Goal: Task Accomplishment & Management: Use online tool/utility

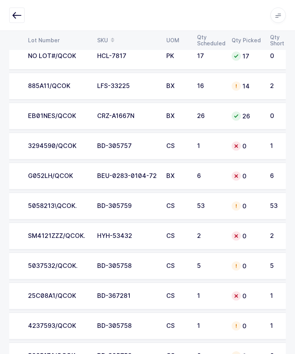
click at [251, 205] on div "0" at bounding box center [246, 206] width 29 height 9
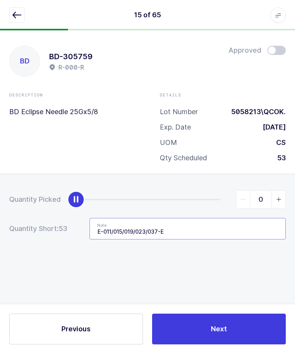
click at [174, 237] on input "E-011/015/019/023/037-E" at bounding box center [188, 229] width 197 height 22
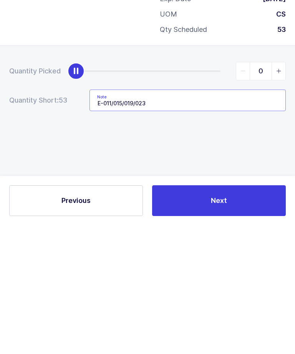
click at [137, 218] on input "E-011/015/019/023" at bounding box center [188, 229] width 197 height 22
click at [203, 218] on input "E-011/015/019/E-023" at bounding box center [188, 229] width 197 height 22
click at [138, 218] on input "E-011/015/019/E-023-E" at bounding box center [188, 229] width 197 height 22
click at [139, 218] on input "E-011/015/019/30 from E-023-E" at bounding box center [188, 229] width 197 height 22
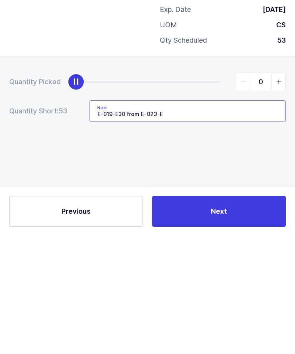
click at [121, 218] on input "E-019-E30 from E-023-E" at bounding box center [188, 229] width 197 height 22
click at [98, 218] on input "E-019-E / 30 from E-023-E" at bounding box center [188, 229] width 197 height 22
type input "23 from E-019-E / 30 from E-023-E"
click at [48, 174] on div "Quantity Picked 0 Quantity Short: 53 Note 23 from E-019-E / 30 from E-023-E" at bounding box center [147, 242] width 295 height 137
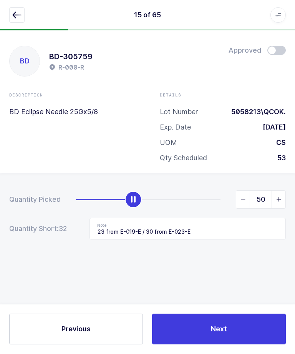
type input "53"
click at [246, 255] on button "Next" at bounding box center [219, 329] width 134 height 31
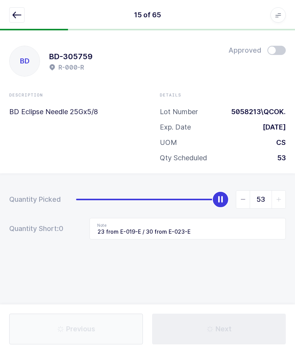
type input "Not in location / B-041-C"
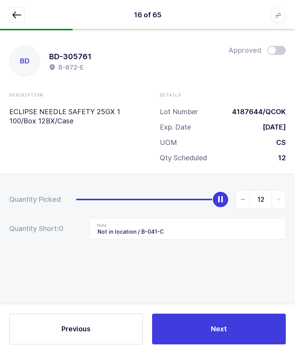
click at [15, 20] on button "button" at bounding box center [16, 15] width 15 height 15
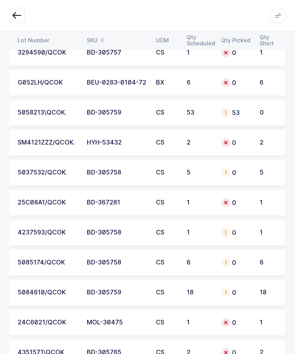
scroll to position [1711, 0]
click at [233, 255] on div "0" at bounding box center [236, 262] width 29 height 9
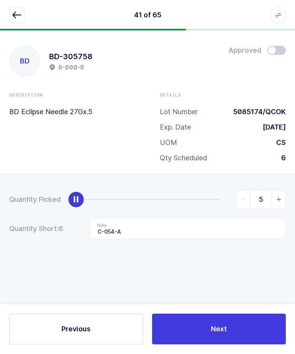
type input "6"
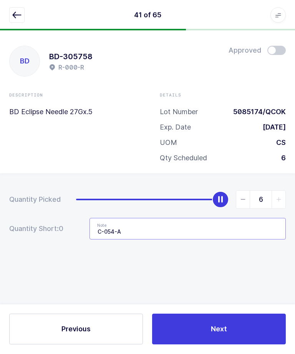
click at [232, 227] on input "C-054-A" at bounding box center [188, 229] width 197 height 22
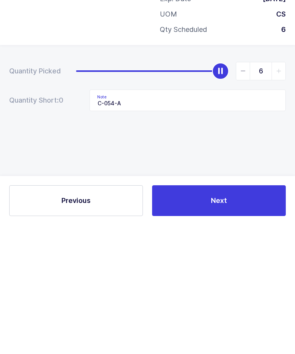
click at [260, 255] on button "Next" at bounding box center [219, 329] width 134 height 31
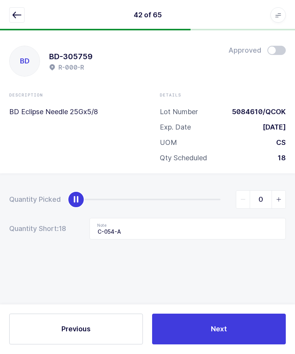
type input "E-013/017-E"
click at [14, 18] on icon "button" at bounding box center [16, 15] width 9 height 9
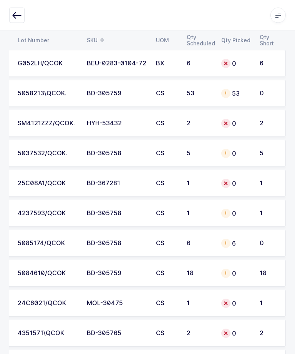
scroll to position [1745, 0]
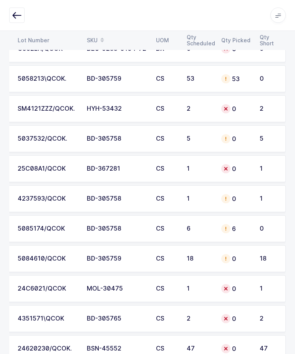
click at [265, 202] on td "1" at bounding box center [270, 199] width 31 height 27
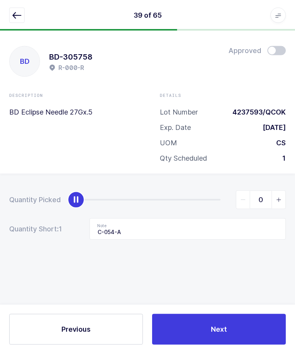
scroll to position [0, 0]
click at [283, 198] on span "slider between 0 and 1" at bounding box center [279, 200] width 14 height 18
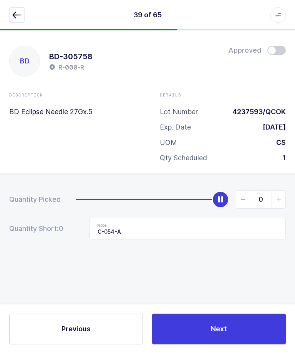
type input "1"
click at [263, 255] on button "Next" at bounding box center [219, 329] width 134 height 31
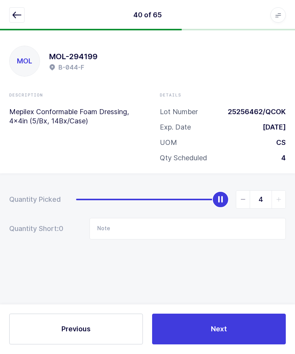
click at [16, 19] on icon "button" at bounding box center [16, 15] width 9 height 9
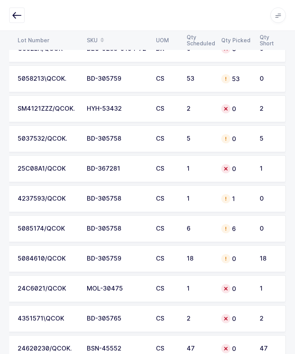
scroll to position [0, 104]
click at [85, 255] on td "BD-305759" at bounding box center [116, 259] width 69 height 27
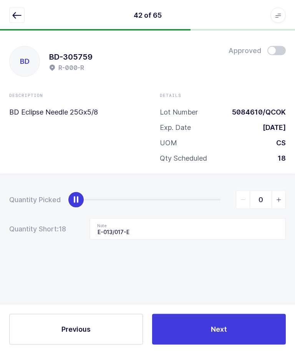
scroll to position [0, 0]
click at [18, 13] on icon "button" at bounding box center [16, 15] width 9 height 9
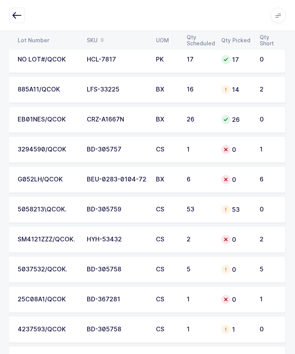
scroll to position [1614, 0]
click at [79, 255] on td "5037532/QCOK." at bounding box center [47, 270] width 69 height 27
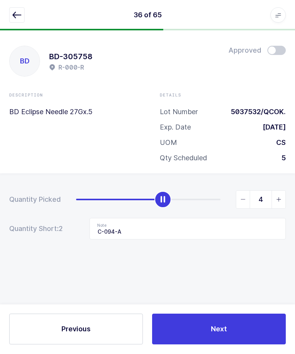
type input "5"
click at [236, 255] on button "Next" at bounding box center [219, 329] width 134 height 31
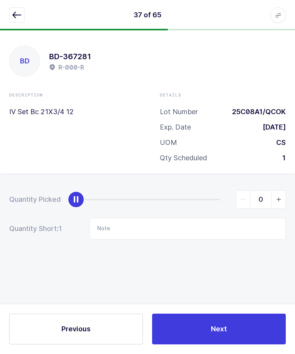
click at [18, 20] on button "button" at bounding box center [16, 15] width 15 height 15
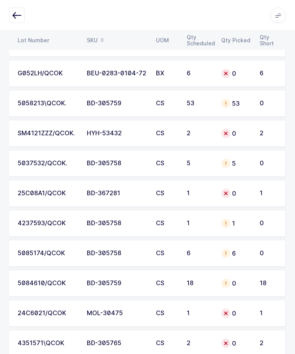
scroll to position [1745, 0]
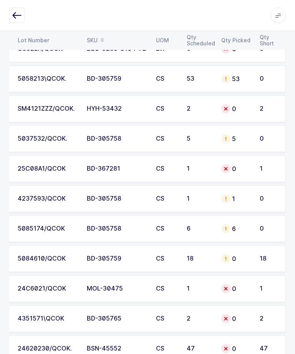
click at [239, 255] on div "0" at bounding box center [236, 259] width 29 height 9
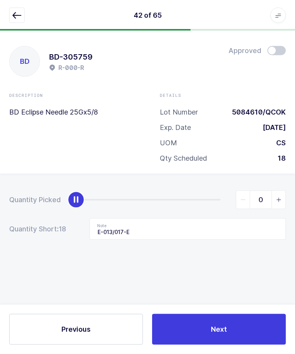
scroll to position [0, 0]
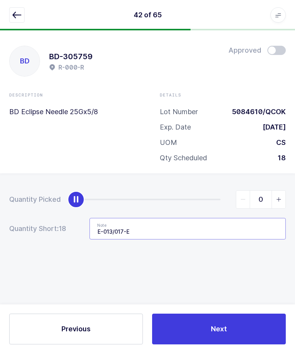
click at [189, 237] on input "E-013/017-E" at bounding box center [188, 229] width 197 height 22
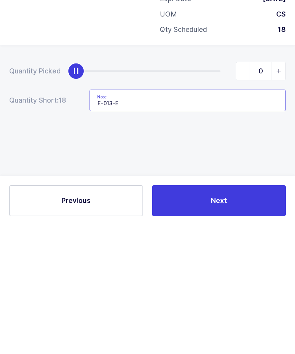
type input "E-013-E"
click at [260, 174] on div "Quantity Picked 0 Quantity Short: 18 Note E-013-E" at bounding box center [147, 242] width 295 height 137
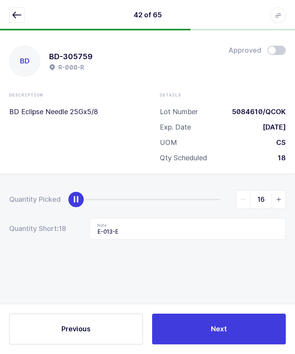
type input "18"
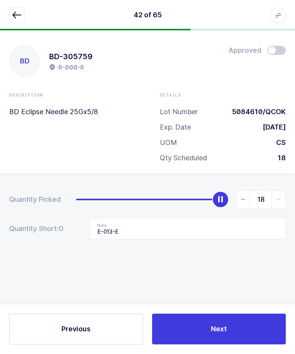
click at [198, 255] on button "Next" at bounding box center [219, 329] width 134 height 31
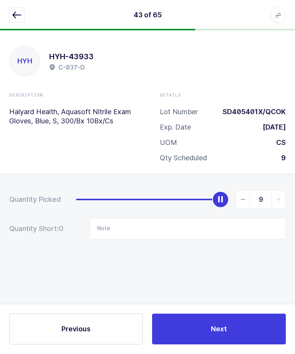
click at [13, 10] on button "button" at bounding box center [16, 15] width 15 height 15
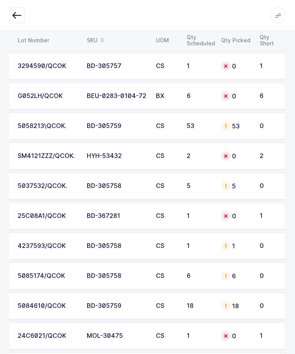
scroll to position [1698, 0]
click at [228, 220] on td "0" at bounding box center [236, 216] width 38 height 27
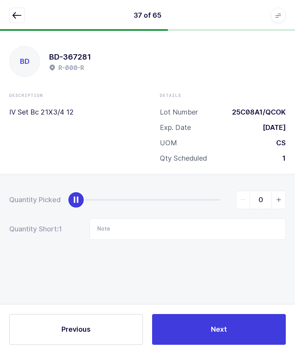
scroll to position [0, 0]
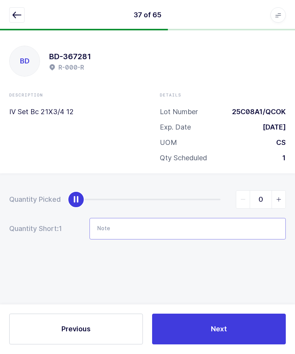
click at [224, 231] on input "Note" at bounding box center [188, 229] width 197 height 22
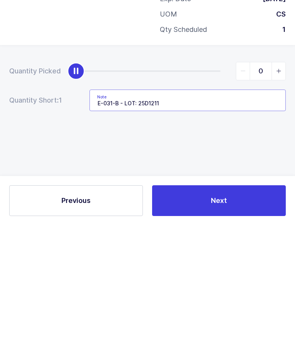
type input "E-031-B - LOT: 25D1211"
click at [257, 174] on div "Quantity Picked 0 Quantity Short: 1 Note E-031-B - LOT: 25D1211" at bounding box center [147, 242] width 295 height 137
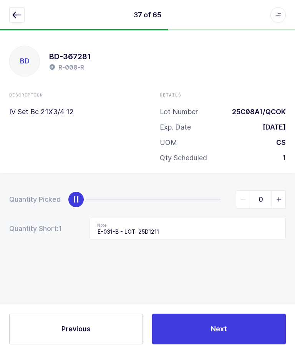
click at [279, 205] on span "slider between 0 and 1" at bounding box center [279, 200] width 14 height 18
type input "1"
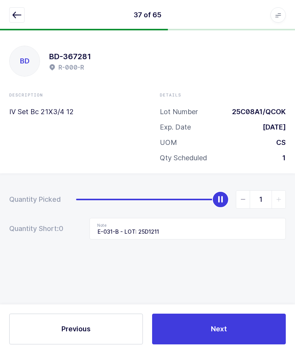
click at [201, 255] on button "Next" at bounding box center [219, 329] width 134 height 31
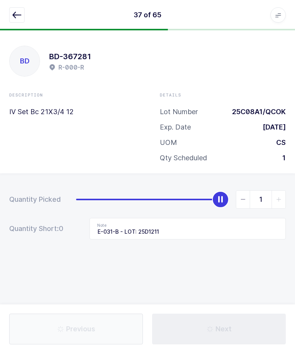
type input "Not in location / C-032-A"
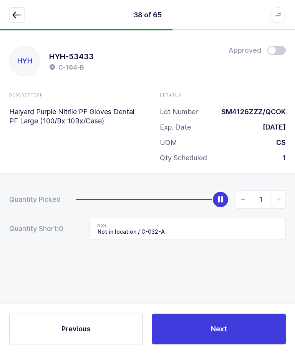
click at [13, 11] on icon "button" at bounding box center [16, 15] width 9 height 9
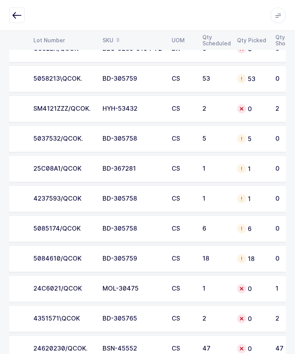
scroll to position [0, 87]
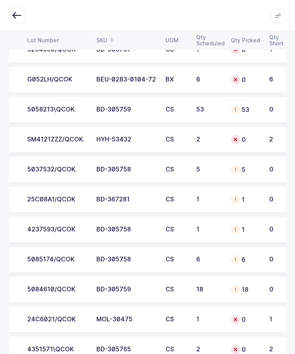
click at [33, 147] on td "SM4121ZZZ/QCOK." at bounding box center [57, 139] width 69 height 27
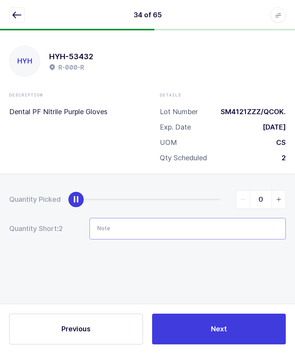
click at [213, 224] on input "Note" at bounding box center [188, 229] width 197 height 22
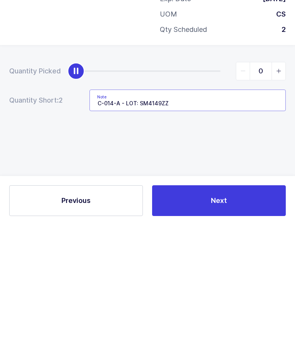
type input "C-014-A - LOT: SM4149ZZZ"
type input "2"
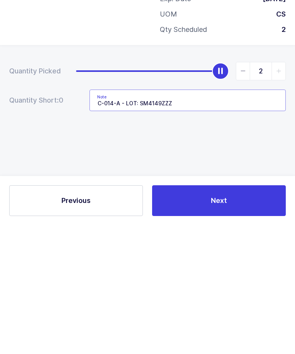
type input "C-014-A - LOT: SM4149ZZZ"
click at [251, 174] on div "Quantity Picked 2 Quantity Short: 0 Note C-014-A - LOT: SM4149ZZZ" at bounding box center [147, 242] width 295 height 137
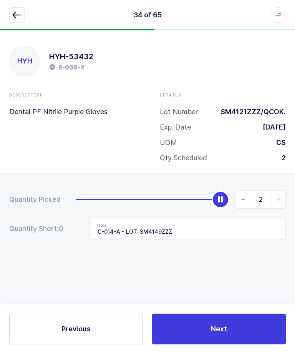
click at [241, 255] on button "Next" at bounding box center [219, 329] width 134 height 31
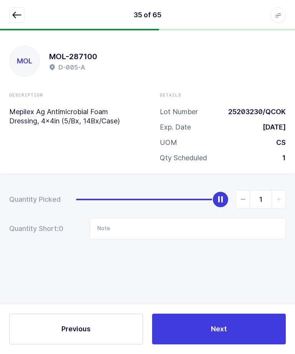
click at [12, 19] on button "button" at bounding box center [16, 15] width 15 height 15
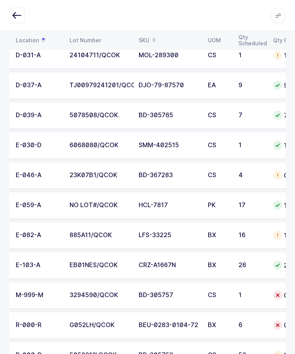
scroll to position [0, 53]
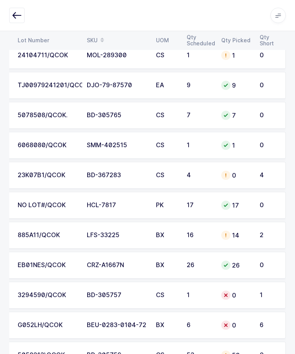
click at [49, 179] on td "23K07B1/QCOK" at bounding box center [47, 175] width 69 height 27
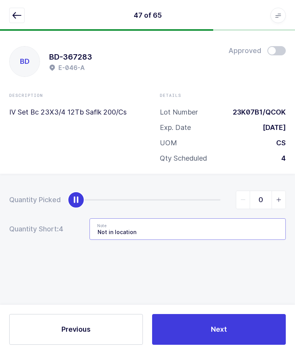
click at [202, 218] on input "Not in location" at bounding box center [188, 229] width 197 height 22
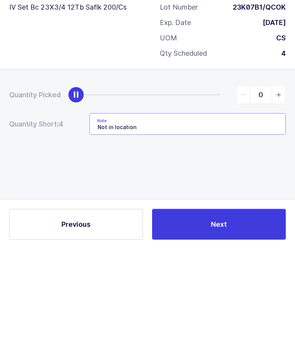
click at [232, 218] on input "Not in location" at bounding box center [188, 229] width 197 height 22
click at [213, 218] on input "Not in location" at bounding box center [188, 229] width 197 height 22
type input "Not in location / D-027-A - LOT: 25C01B1"
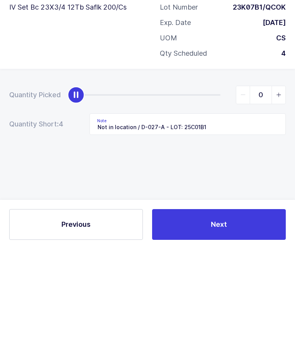
click at [273, 191] on span "slider between 0 and 4" at bounding box center [279, 200] width 14 height 18
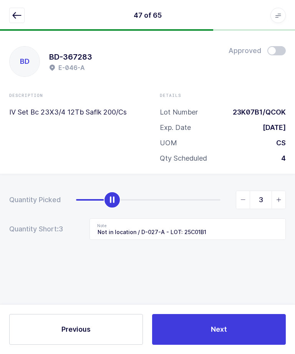
type input "4"
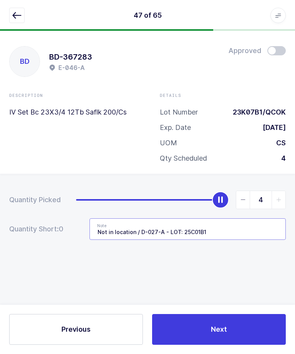
click at [232, 218] on input "Not in location / D-027-A - LOT: 25C01B1" at bounding box center [188, 229] width 197 height 22
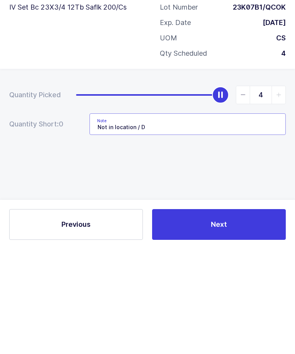
type input "Not in location /"
type input "0"
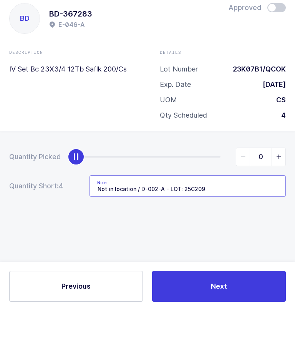
type input "Not in location / D-002-A - LOT: 25C2091"
type input "4"
type input "Not in location / D-002-A - LOT: 25C2091"
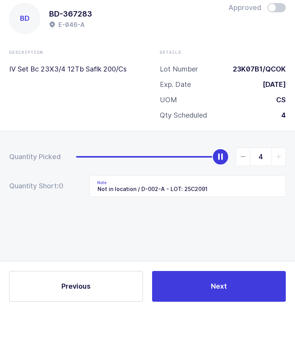
click at [226, 186] on div "Quantity Picked 4 Quantity Short: 0 Note Not in location / D-002-A - LOT: 25C20…" at bounding box center [147, 242] width 295 height 137
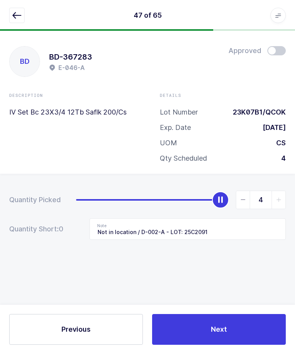
click at [232, 255] on button "Next" at bounding box center [219, 329] width 134 height 31
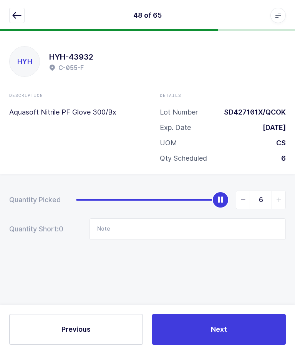
click at [18, 16] on icon "button" at bounding box center [16, 15] width 9 height 9
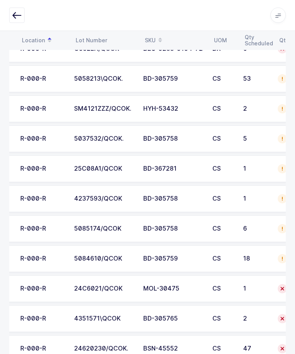
scroll to position [0, 58]
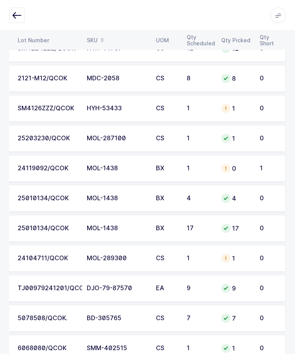
click at [39, 168] on div "24119092/QCOK" at bounding box center [48, 168] width 60 height 7
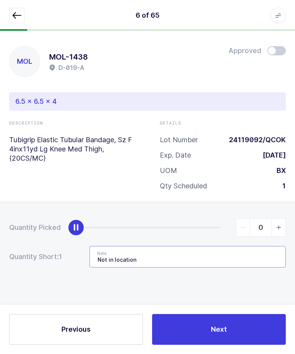
click at [236, 246] on input "Not in location" at bounding box center [188, 257] width 197 height 22
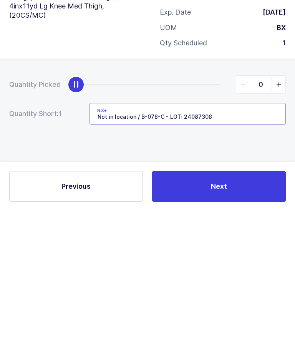
type input "Not in location / B-078-C - LOT: 24087308"
click at [275, 219] on span "slider between 0 and 1" at bounding box center [279, 228] width 14 height 18
type input "1"
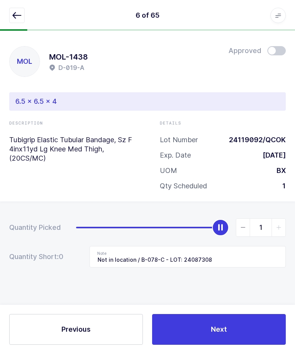
click at [270, 255] on button "Next" at bounding box center [219, 329] width 134 height 31
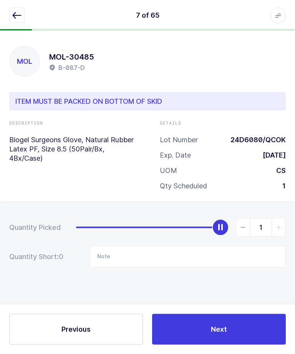
scroll to position [5, 0]
click at [10, 17] on button "button" at bounding box center [16, 15] width 15 height 15
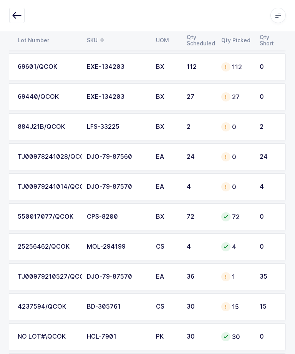
scroll to position [147, 0]
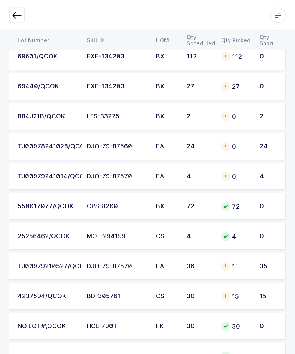
click at [264, 255] on div "35" at bounding box center [269, 266] width 18 height 7
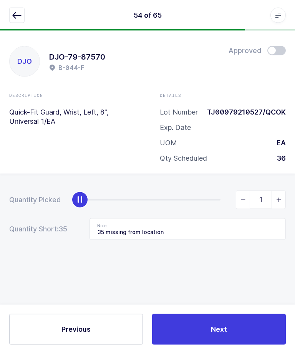
scroll to position [0, 0]
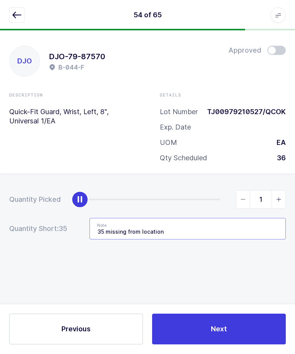
click at [213, 234] on input "35 missing from location" at bounding box center [188, 229] width 197 height 22
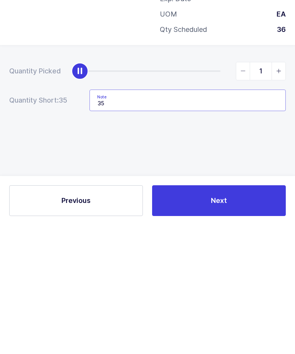
type input "35"
type input "Missing from location"
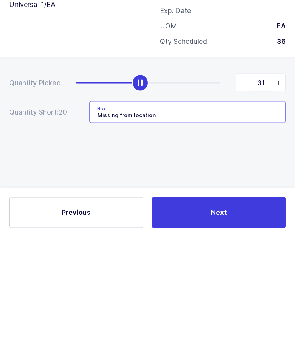
type input "36"
click at [97, 218] on input "Missing from location" at bounding box center [188, 229] width 197 height 22
click at [178, 218] on input "Missing from location" at bounding box center [188, 229] width 197 height 22
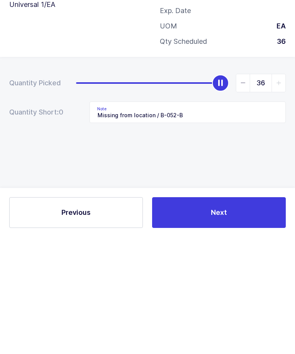
click at [270, 174] on div "Quantity Picked 36 Quantity Short: 0 Note Missing from location / B-052-B" at bounding box center [147, 242] width 295 height 137
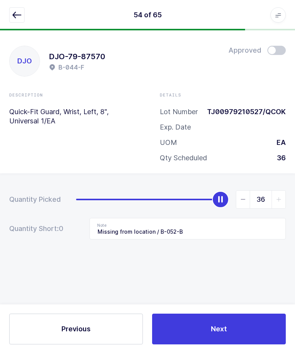
click at [250, 255] on button "Next" at bounding box center [219, 329] width 134 height 31
type input "Not in location / Lot: 24493632"
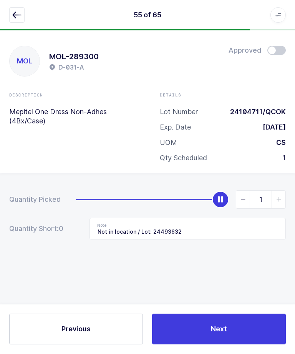
click at [14, 18] on icon "button" at bounding box center [16, 15] width 9 height 9
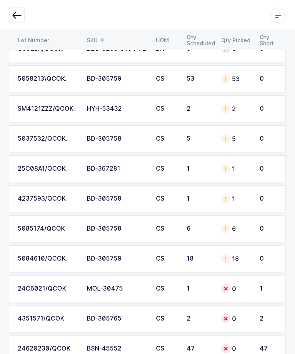
scroll to position [0, 104]
click at [203, 255] on td "1" at bounding box center [199, 289] width 35 height 27
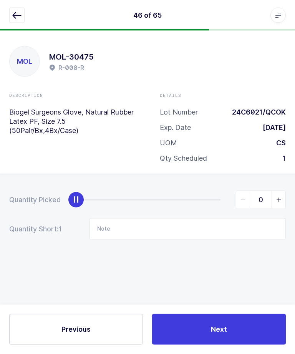
scroll to position [0, 0]
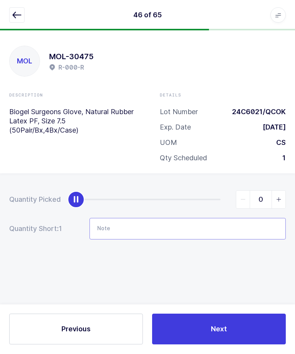
click at [209, 227] on input "Note" at bounding box center [188, 229] width 197 height 22
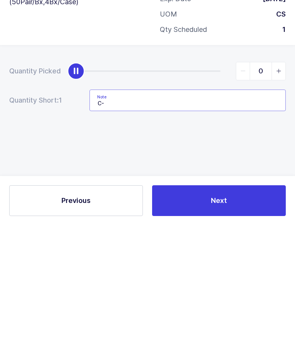
type input "C"
click at [237, 255] on button "Next" at bounding box center [219, 329] width 134 height 31
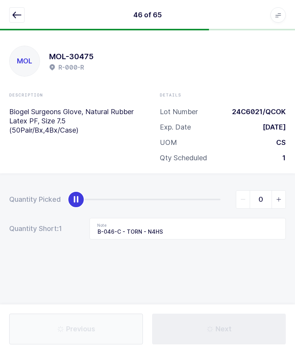
type input "Not in location / D-002-A - LOT: 25C2091"
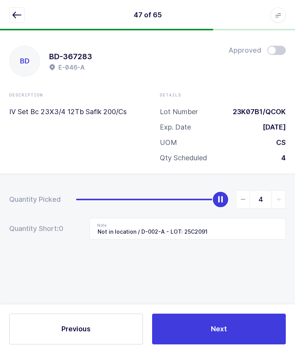
click at [17, 16] on icon "button" at bounding box center [16, 15] width 9 height 9
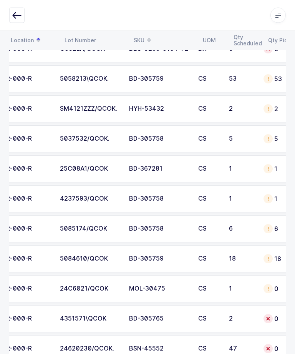
scroll to position [0, 70]
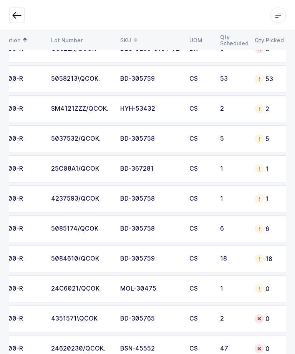
click at [235, 255] on td "1" at bounding box center [233, 289] width 35 height 27
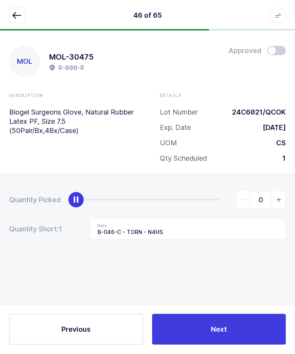
scroll to position [0, 0]
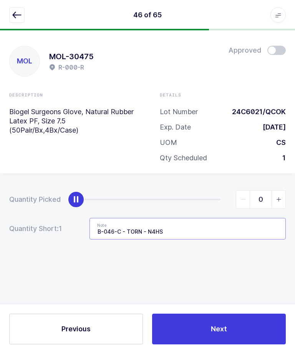
click at [248, 228] on input "B-046-C - TORN - N4HS" at bounding box center [188, 229] width 197 height 22
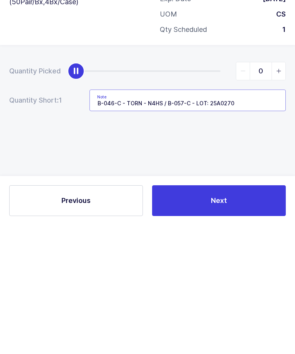
type input "B-046-C - TORN - N4HS / B-057-C - LOT: 25A0270"
click at [281, 197] on icon "slider between 0 and 1" at bounding box center [279, 199] width 5 height 5
type input "1"
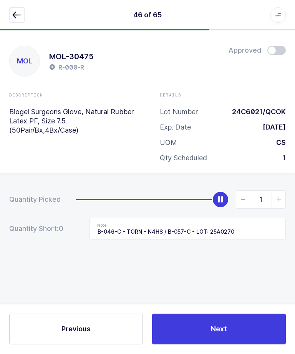
click at [252, 255] on button "Next" at bounding box center [219, 329] width 134 height 31
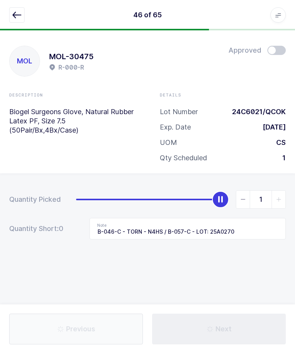
type input "Not in location / D-002-A - LOT: 25C2091"
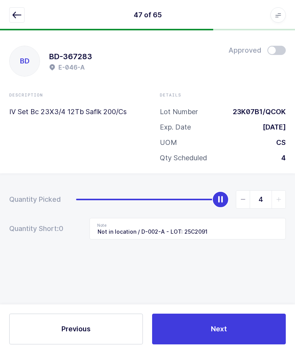
click at [243, 255] on button "Next" at bounding box center [219, 329] width 134 height 31
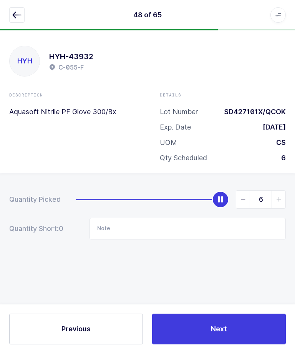
click at [15, 15] on icon "button" at bounding box center [16, 15] width 9 height 9
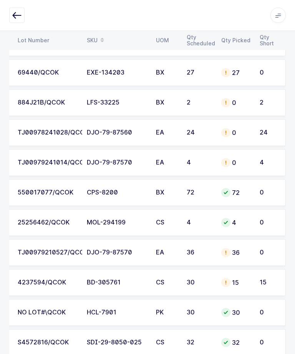
scroll to position [168, 0]
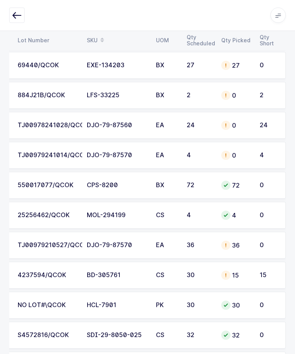
click at [252, 255] on td "15" at bounding box center [236, 275] width 38 height 27
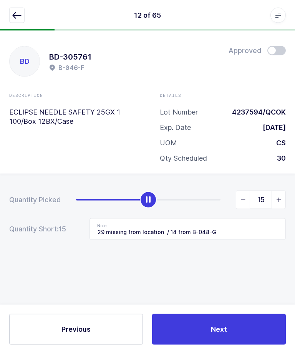
scroll to position [0, 0]
click at [242, 229] on input "29 missing from location / 14 from B-048-G" at bounding box center [188, 229] width 197 height 22
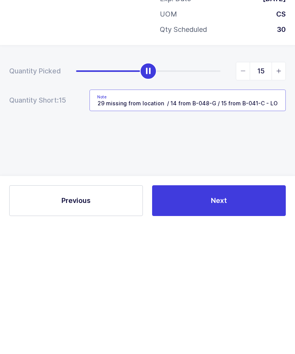
type input "29 missing from location / 14 from B-048-G / 15 from B-041-C - LOT: 4187644"
type input "30"
type input "29 missing from location / 14 from B-048-G / 15 from B-041-C - LOT: 4187644"
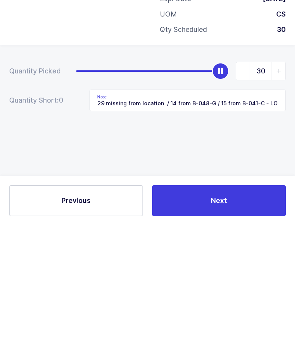
click at [244, 255] on button "Next" at bounding box center [219, 329] width 134 height 31
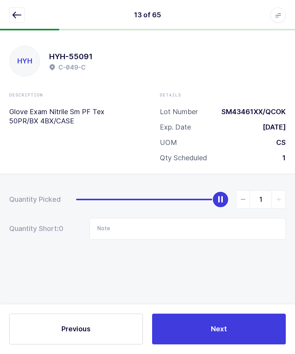
click at [11, 21] on button "button" at bounding box center [16, 15] width 15 height 15
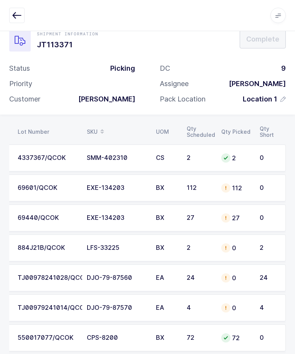
scroll to position [17, 0]
click at [232, 246] on div "0" at bounding box center [236, 247] width 29 height 9
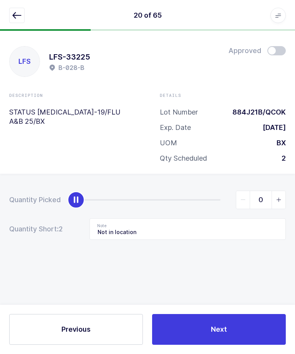
click at [280, 197] on icon "slider between 0 and 2" at bounding box center [279, 199] width 5 height 5
click at [281, 197] on icon "slider between 0 and 2" at bounding box center [279, 199] width 5 height 5
type input "2"
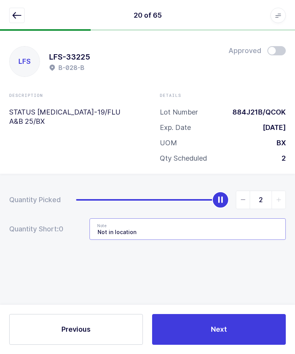
click at [227, 218] on input "Not in location" at bounding box center [188, 229] width 197 height 22
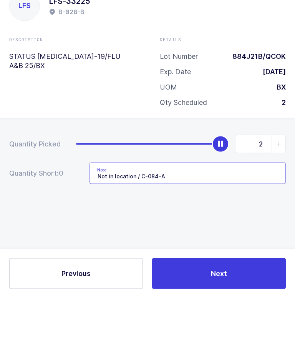
click at [144, 218] on input "Not in location / C-084-A" at bounding box center [188, 229] width 197 height 22
click at [143, 218] on input "Not in location / C-084-A" at bounding box center [188, 229] width 197 height 22
click at [228, 218] on input "Not in location / C-084-A" at bounding box center [188, 229] width 197 height 22
type input "Not in location / C-084-A"
click at [239, 108] on div "884J21B/QCOK" at bounding box center [257, 112] width 60 height 9
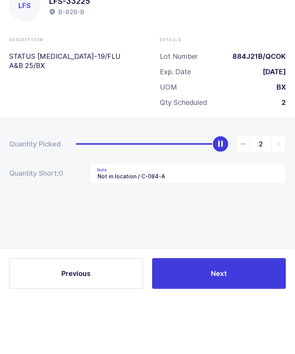
scroll to position [26, 0]
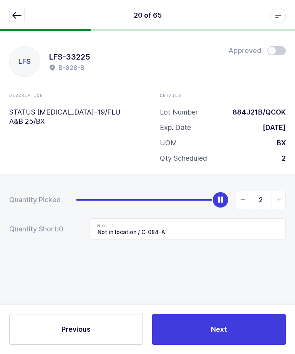
click at [242, 108] on div "884J21B/QCOK" at bounding box center [257, 112] width 60 height 9
click at [235, 108] on div "884J21B/QCOK" at bounding box center [257, 112] width 60 height 9
click at [238, 108] on div "884J21B/QCOK" at bounding box center [257, 112] width 60 height 9
copy div "884J21B"
click at [233, 255] on button "Next" at bounding box center [219, 329] width 134 height 31
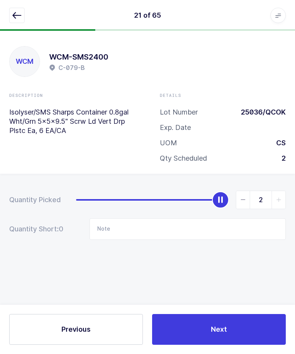
click at [18, 13] on icon "button" at bounding box center [16, 15] width 9 height 9
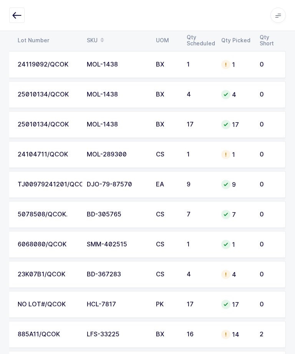
scroll to position [1745, 0]
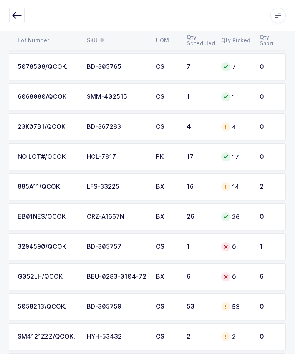
click at [47, 184] on div "885A11/QCOK" at bounding box center [48, 186] width 60 height 7
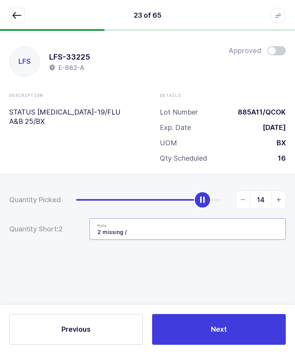
click at [221, 218] on input "2 missing /" at bounding box center [188, 229] width 197 height 22
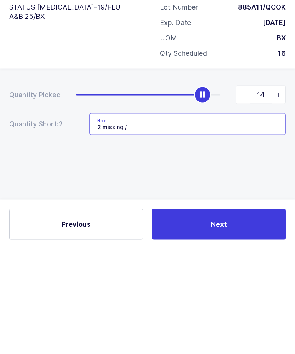
click at [217, 218] on input "2 missing /" at bounding box center [188, 229] width 197 height 22
paste input "884J21B"
click at [128, 218] on input "2 missing / 884J21B" at bounding box center [188, 229] width 197 height 22
click at [238, 218] on input "2 missing / C-084-A - LOT: 884J21B" at bounding box center [188, 229] width 197 height 22
click at [130, 218] on input "2 missing / C-084-A - LOT: 884J21B" at bounding box center [188, 229] width 197 height 22
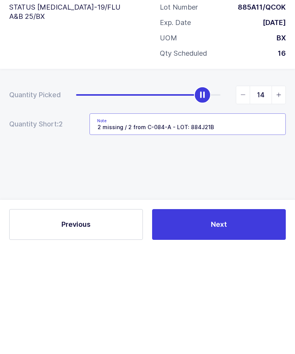
type input "2 missing / 2 from C-084-A - LOT: 884J21B"
click at [270, 174] on div "Quantity Picked 14 Quantity Short: 2 Note 2 missing / 2 from C-084-A - LOT: 884…" at bounding box center [147, 242] width 295 height 137
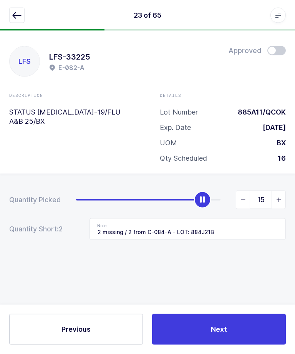
type input "16"
click at [245, 255] on button "Next" at bounding box center [219, 329] width 134 height 31
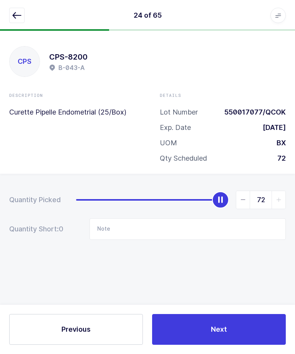
click at [18, 18] on icon "button" at bounding box center [16, 15] width 9 height 9
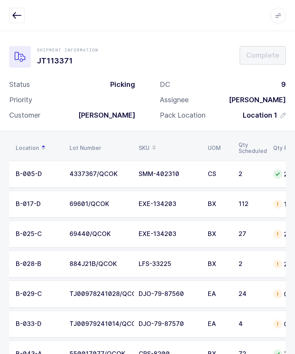
scroll to position [0, 52]
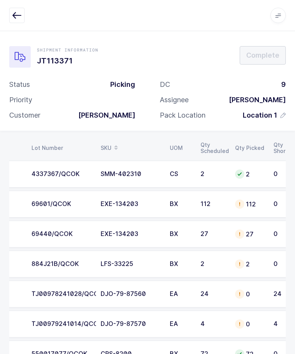
click at [220, 255] on div "24" at bounding box center [213, 294] width 25 height 7
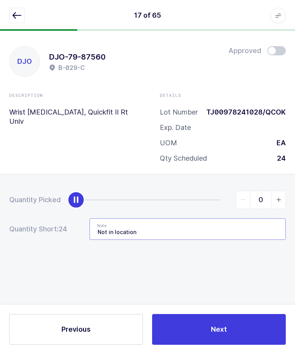
click at [169, 228] on input "Not in location" at bounding box center [188, 229] width 197 height 22
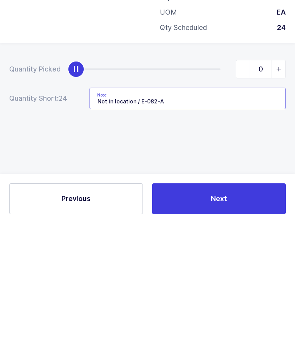
type input "Not in location / E-082-A"
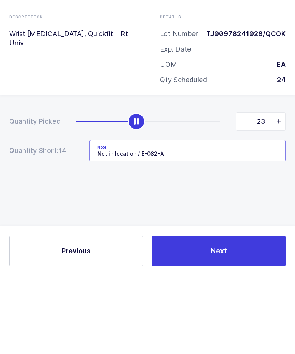
type input "24"
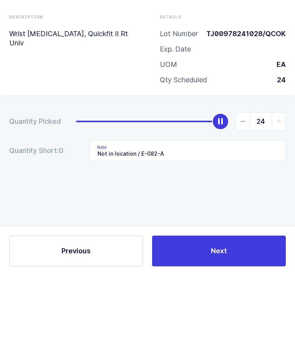
click at [184, 90] on div "DJO DJO-79-87560 B-029-C Approved Description Wrist Splint, Quickfit II Rt Univ…" at bounding box center [147, 102] width 295 height 143
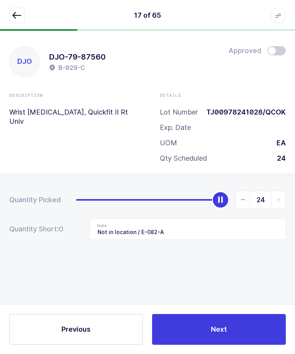
click at [223, 255] on button "Next" at bounding box center [219, 329] width 134 height 31
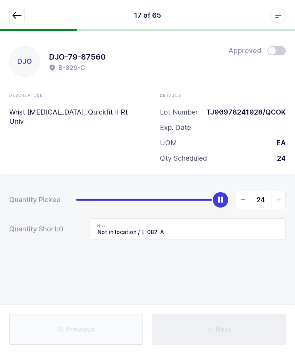
type input "Not in location / C-081-D - LOT: SD427901X"
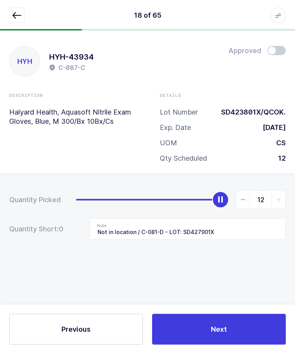
scroll to position [0, 0]
click at [15, 17] on icon "button" at bounding box center [16, 15] width 9 height 9
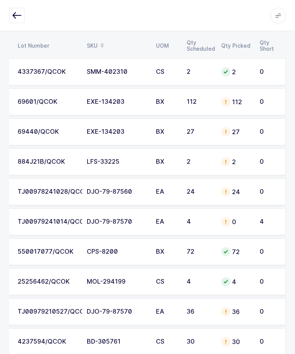
scroll to position [0, 104]
click at [245, 255] on div "36" at bounding box center [236, 311] width 29 height 9
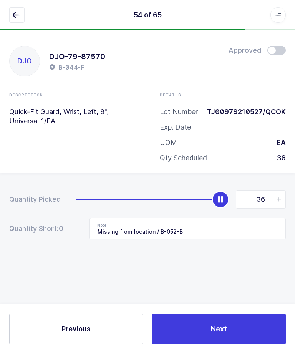
copy div "TJ00979210527"
click at [20, 15] on icon "button" at bounding box center [16, 15] width 9 height 9
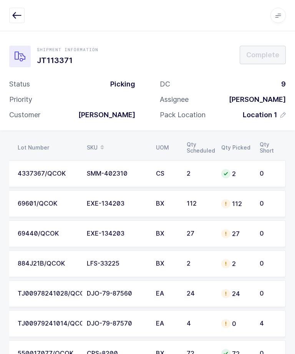
scroll to position [0, 104]
click at [257, 255] on td "4" at bounding box center [270, 323] width 31 height 27
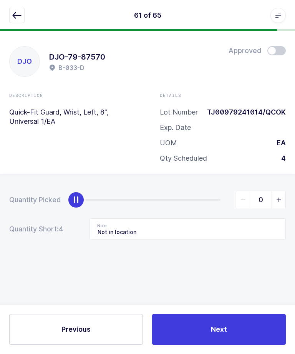
scroll to position [0, 0]
click at [212, 227] on input "Not in location" at bounding box center [188, 229] width 197 height 22
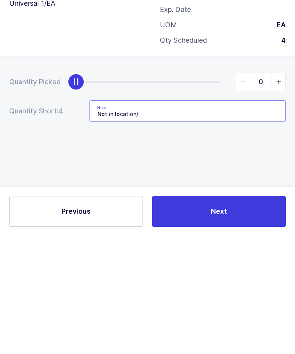
click at [178, 218] on input "Not in location/" at bounding box center [188, 229] width 197 height 22
paste input "TJ00979210527"
click at [139, 218] on input "Not in location/ TJ00979210527" at bounding box center [188, 229] width 197 height 22
type input "Not in location/ B-052-B - LOT: TJ00979210527"
type input "4"
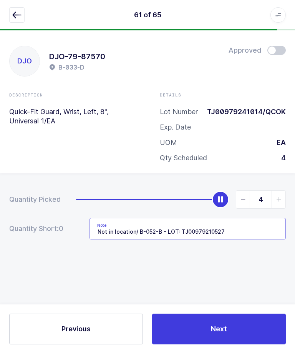
type input "Not in location/ B-052-B - LOT: TJ00979210527"
click at [245, 255] on button "Next" at bounding box center [219, 329] width 134 height 31
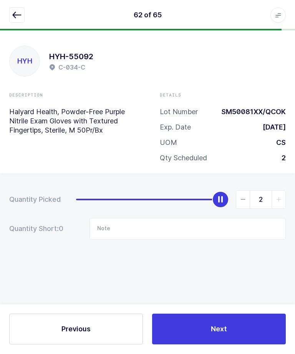
click at [13, 17] on icon "button" at bounding box center [16, 15] width 9 height 9
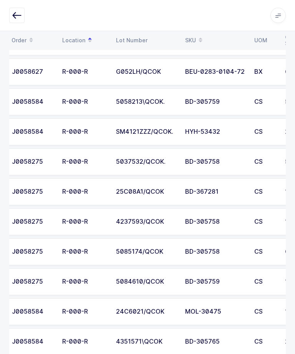
scroll to position [1745, 0]
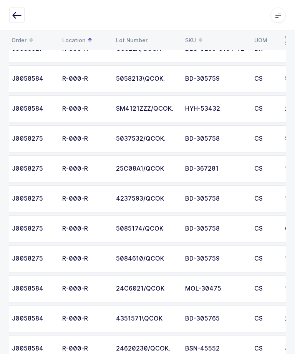
click at [216, 255] on td "BSN-45552" at bounding box center [215, 349] width 69 height 27
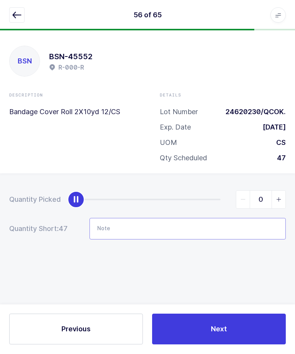
click at [219, 227] on input "Note" at bounding box center [188, 229] width 197 height 22
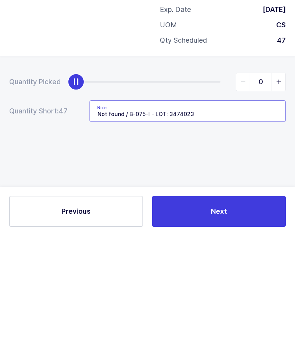
type input "Not found / B-075-I - LOT: 34740230"
type input "47"
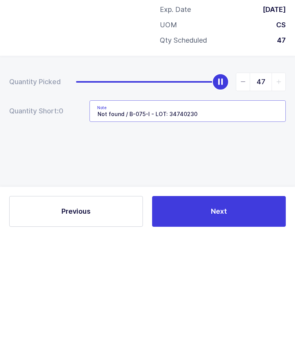
type input "Not found / B-075-I - LOT: 34740230"
click at [137, 174] on div "Quantity Picked 47 Quantity Short: 0 Note Not found / B-075-I - LOT: 34740230" at bounding box center [147, 242] width 295 height 137
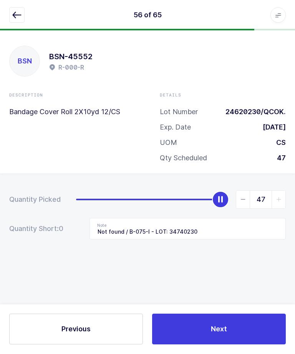
click at [189, 255] on button "Next" at bounding box center [219, 329] width 134 height 31
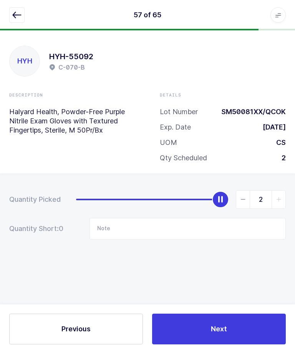
click at [12, 16] on button "button" at bounding box center [16, 15] width 15 height 15
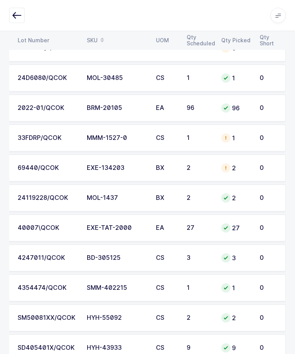
scroll to position [626, 0]
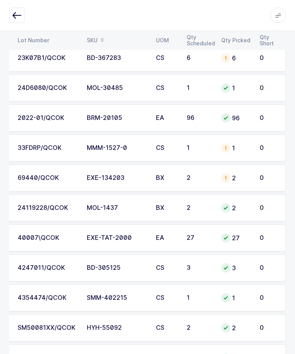
click at [10, 8] on button "button" at bounding box center [16, 15] width 15 height 15
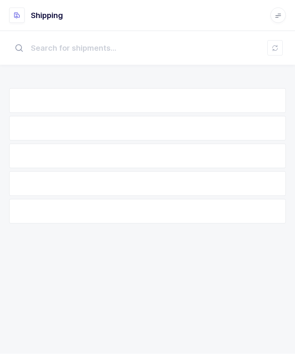
scroll to position [26, 0]
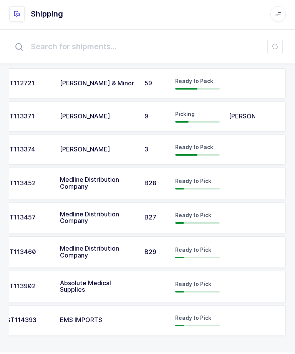
scroll to position [26, 0]
